Goal: Information Seeking & Learning: Learn about a topic

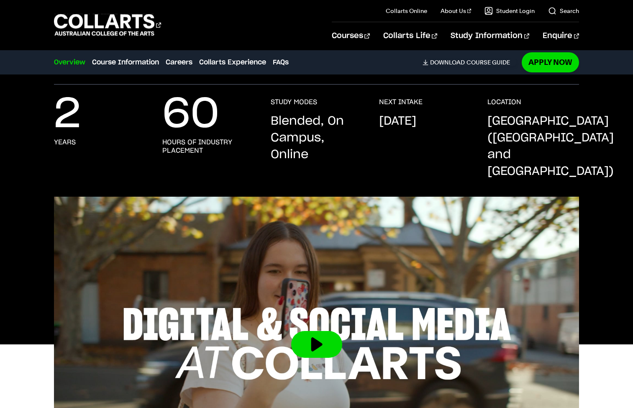
scroll to position [8, 0]
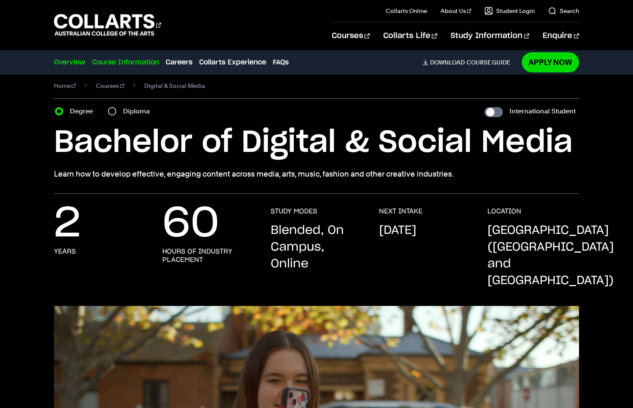
click at [151, 64] on link "Course Information" at bounding box center [125, 62] width 67 height 10
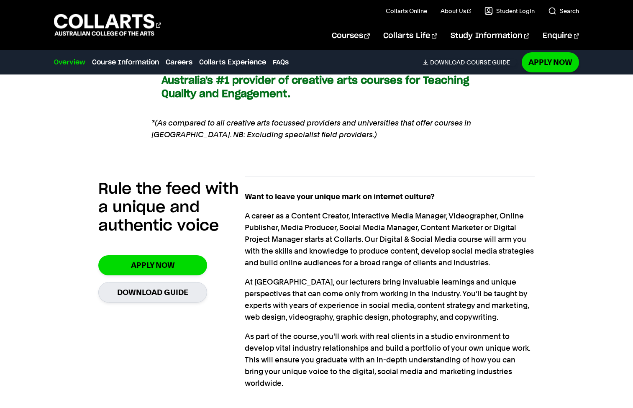
scroll to position [0, 0]
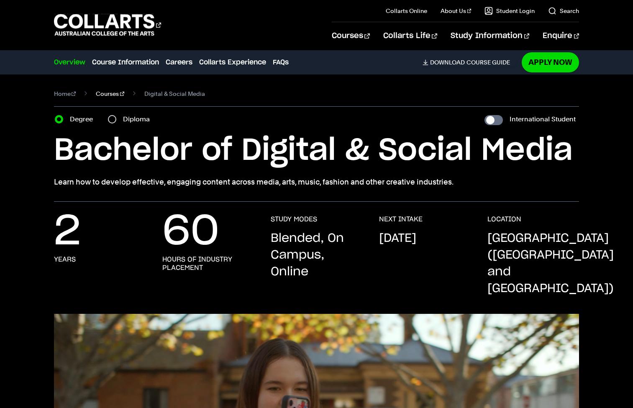
click at [102, 93] on link "Courses" at bounding box center [110, 94] width 28 height 12
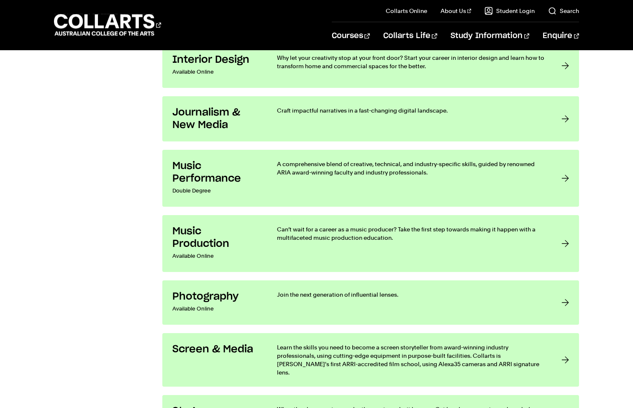
scroll to position [1769, 0]
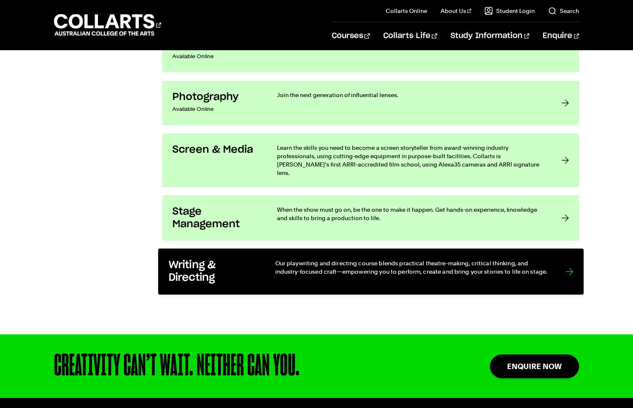
click at [251, 259] on h3 "Writing & Directing" at bounding box center [212, 272] width 89 height 26
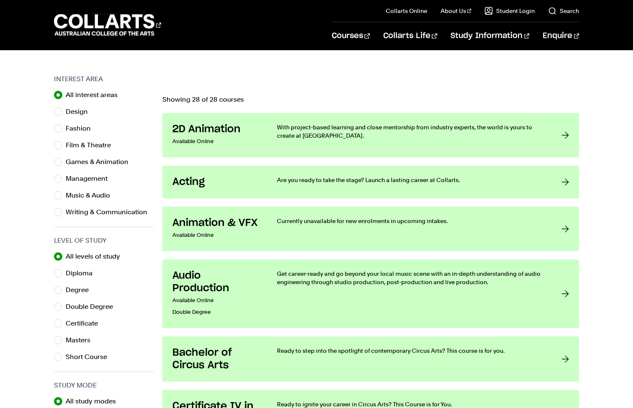
scroll to position [253, 0]
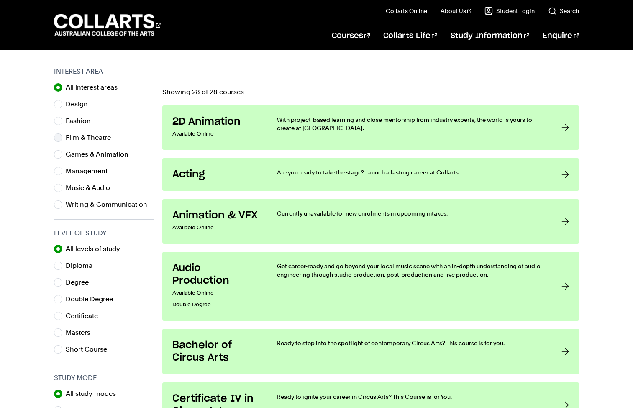
click at [100, 135] on label "Film & Theatre" at bounding box center [92, 138] width 52 height 12
click at [62, 135] on input "Film & Theatre" at bounding box center [58, 137] width 8 height 8
radio input "true"
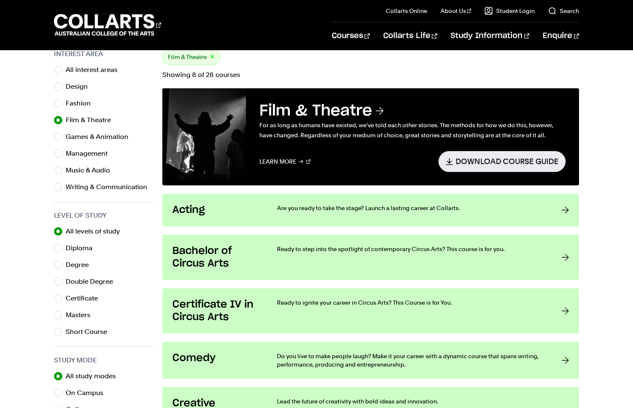
scroll to position [268, 0]
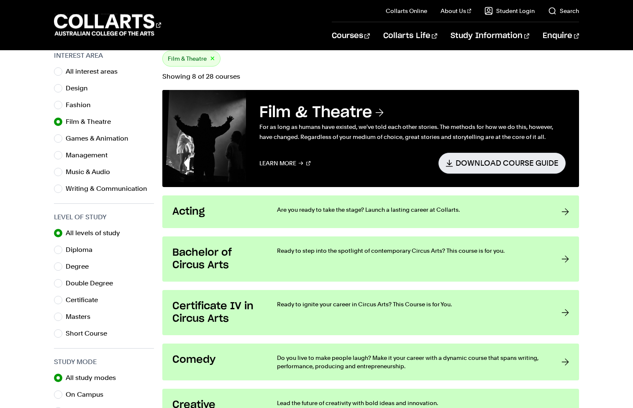
scroll to position [253, 0]
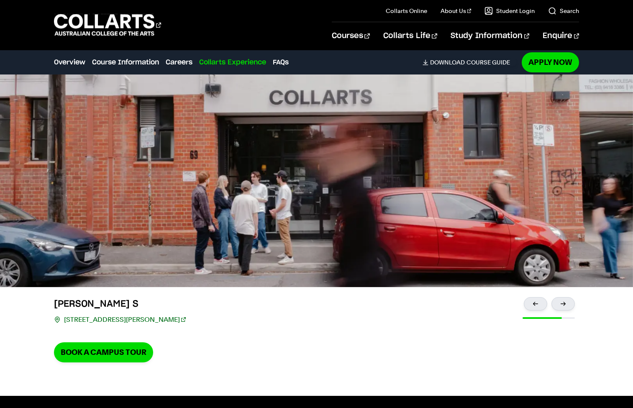
scroll to position [1954, 0]
